Goal: Communication & Community: Answer question/provide support

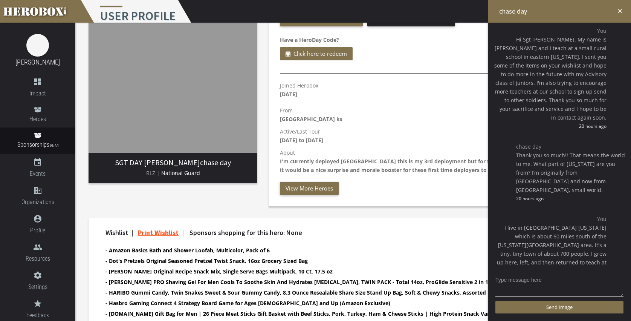
scroll to position [86, 0]
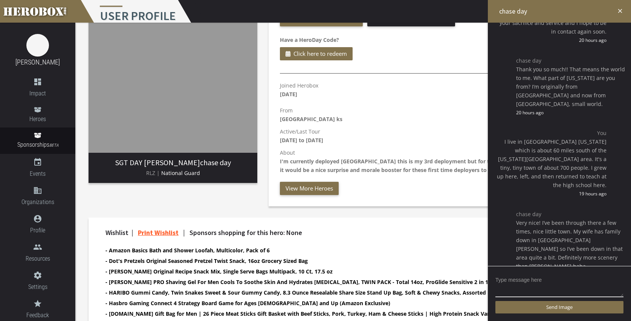
click at [421, 235] on h4 "Wishlist | Print Wishlist | Sponsors shopping for this hero: None" at bounding box center [346, 233] width 482 height 8
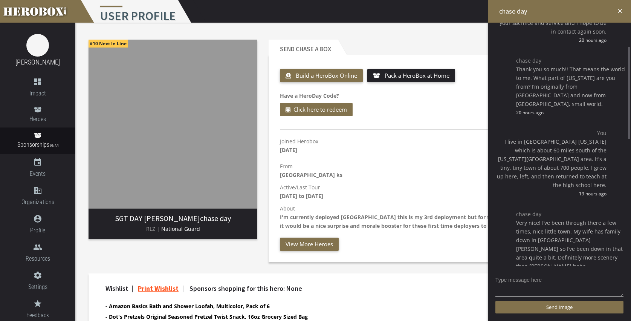
scroll to position [0, 0]
click at [620, 11] on icon "close" at bounding box center [620, 11] width 7 height 7
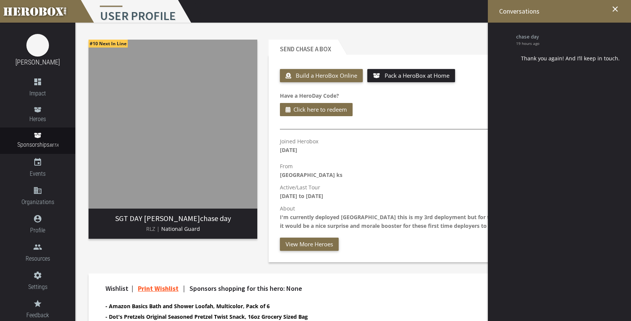
click at [616, 8] on icon "close" at bounding box center [615, 9] width 9 height 9
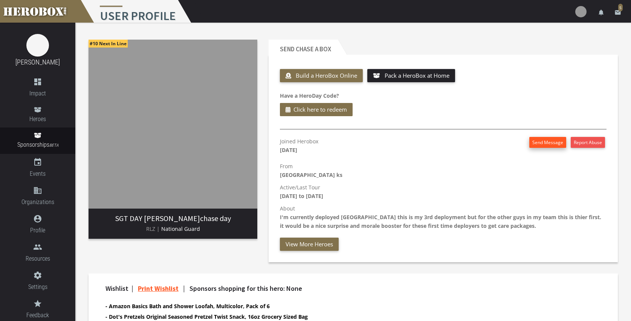
click at [544, 143] on button "Send Message" at bounding box center [547, 142] width 37 height 11
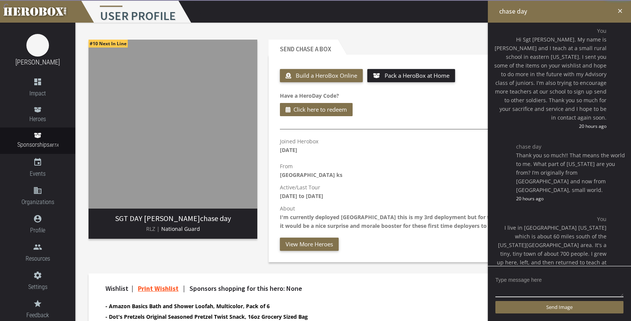
scroll to position [797, 0]
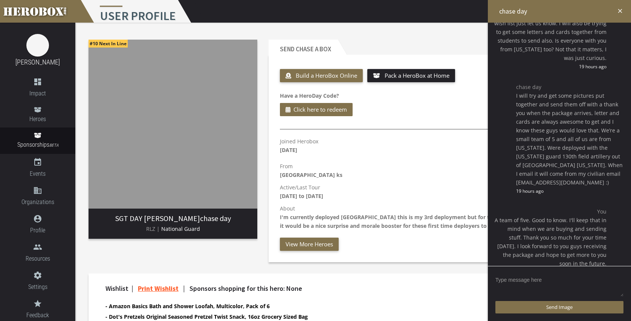
click at [544, 283] on textarea at bounding box center [559, 284] width 128 height 23
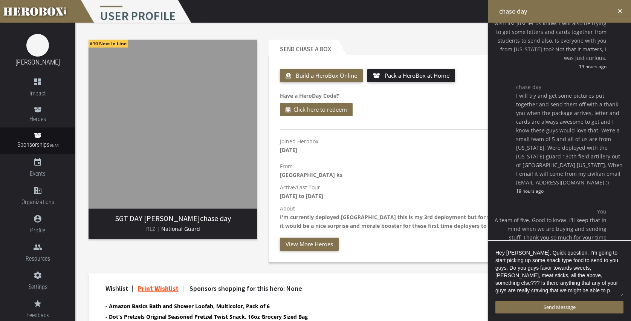
scroll to position [2, 0]
click at [514, 277] on textarea "Hey [PERSON_NAME]. Quick question. I'm going to start picking up some snack typ…" at bounding box center [559, 272] width 128 height 49
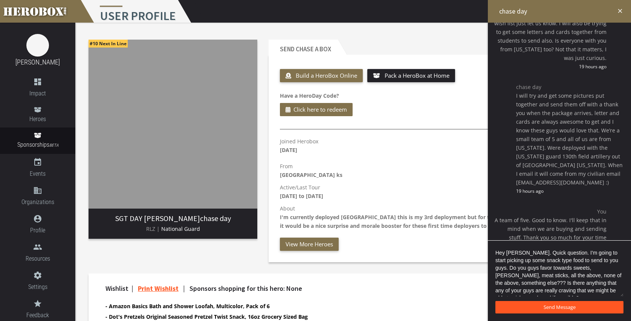
type textarea "Hey [PERSON_NAME]. Quick question. I'm going to start picking up some snack typ…"
click at [557, 308] on span "Send Message" at bounding box center [560, 306] width 32 height 7
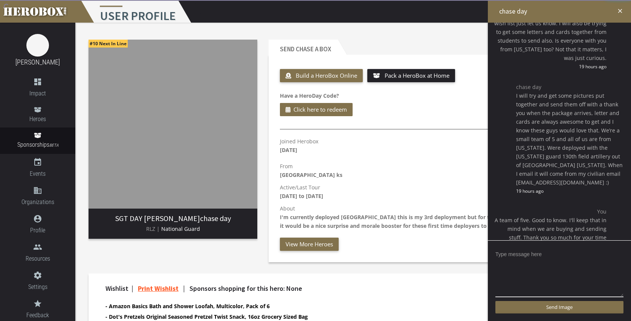
scroll to position [895, 0]
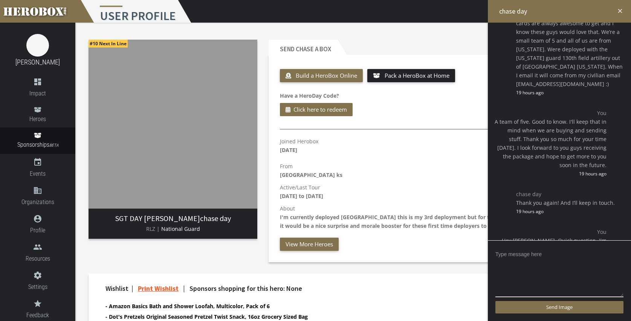
click at [376, 284] on h4 "Wishlist | Print Wishlist | Sponsors shopping for this hero: None" at bounding box center [346, 288] width 482 height 8
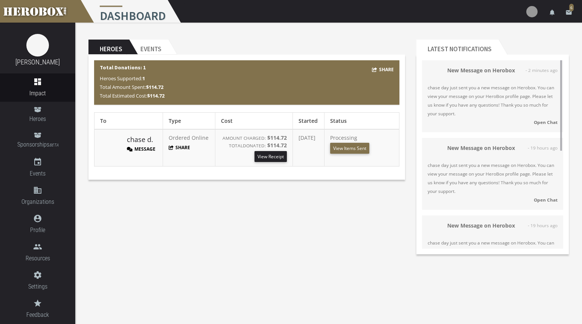
click at [544, 124] on strong "Open Chat" at bounding box center [546, 122] width 24 height 6
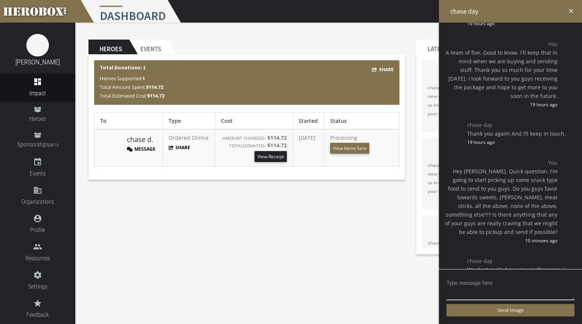
click at [341, 223] on div "Heroes Events Share Total Donations: 1 Heroes Supported: 1 Total Amount Spent: …" at bounding box center [328, 141] width 507 height 237
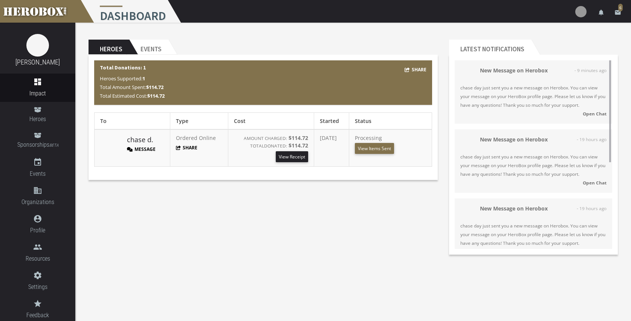
click at [590, 112] on strong "Open Chat" at bounding box center [595, 113] width 24 height 6
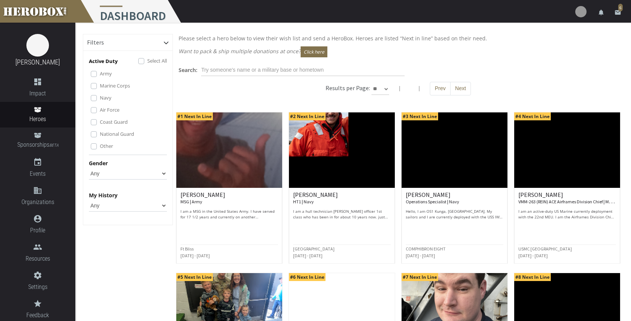
click at [617, 11] on icon "email" at bounding box center [617, 12] width 7 height 7
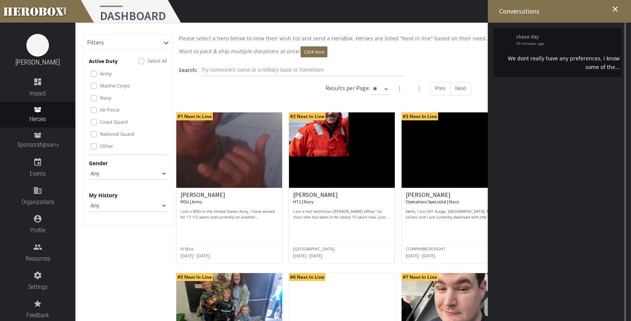
click at [554, 61] on div "We dont really have any preferences, I know some of the..." at bounding box center [557, 62] width 124 height 17
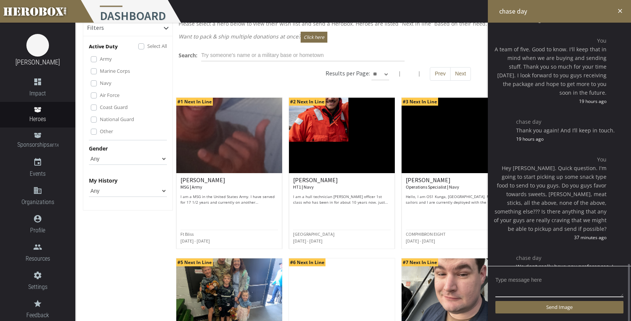
scroll to position [22, 0]
